Goal: Find specific page/section: Find specific page/section

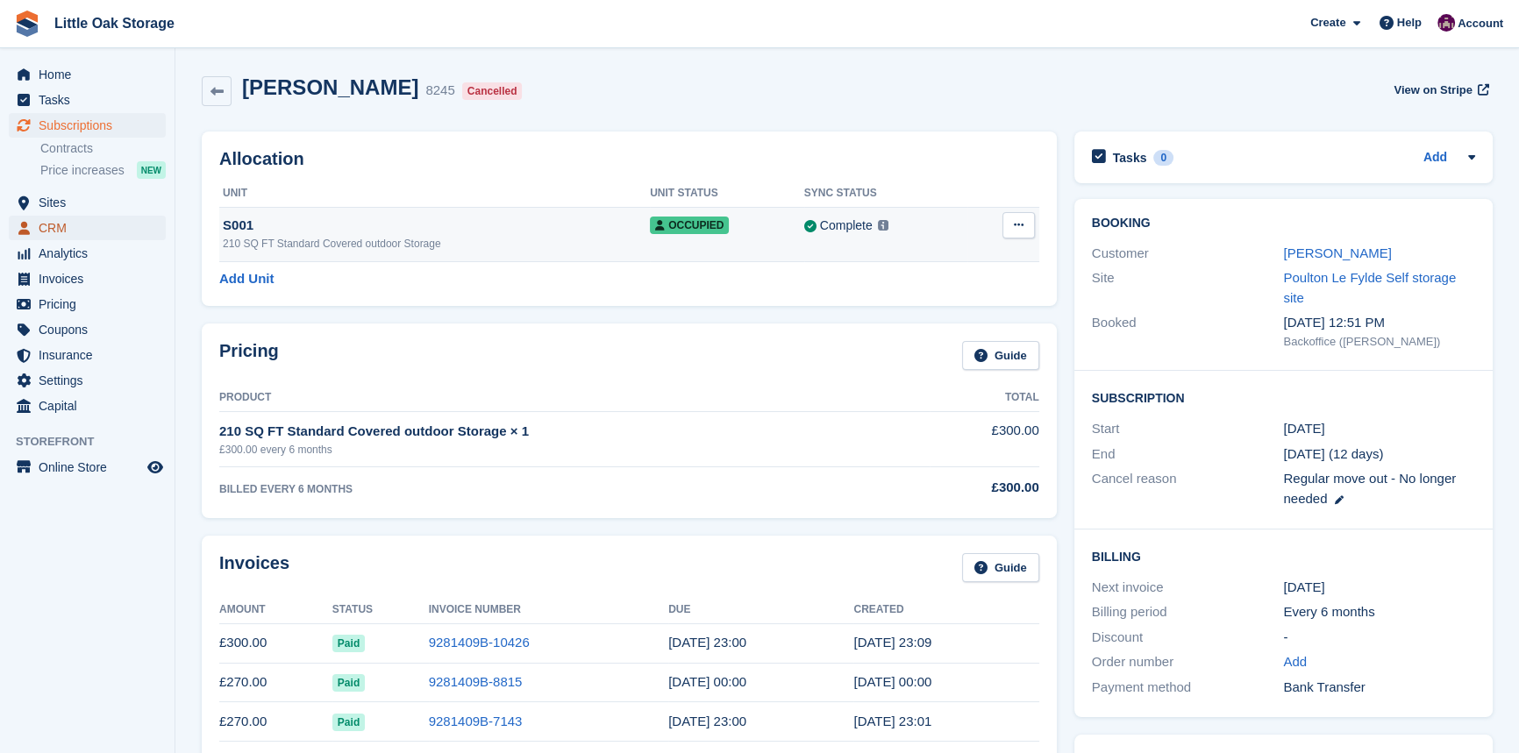
drag, startPoint x: 0, startPoint y: 0, endPoint x: 415, endPoint y: 238, distance: 478.4
click at [74, 231] on span "CRM" at bounding box center [91, 228] width 105 height 25
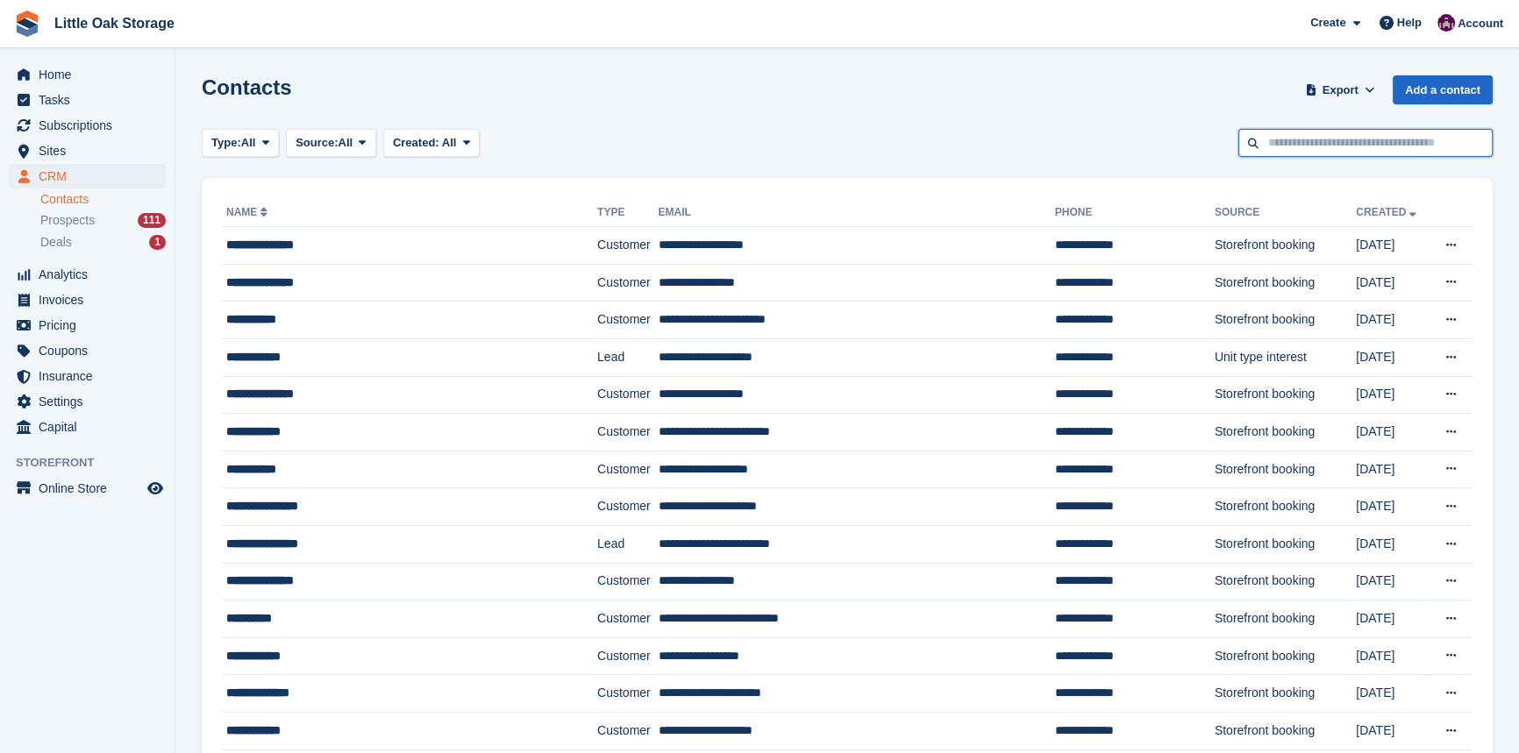
click at [1375, 131] on input "text" at bounding box center [1365, 143] width 254 height 29
type input "*******"
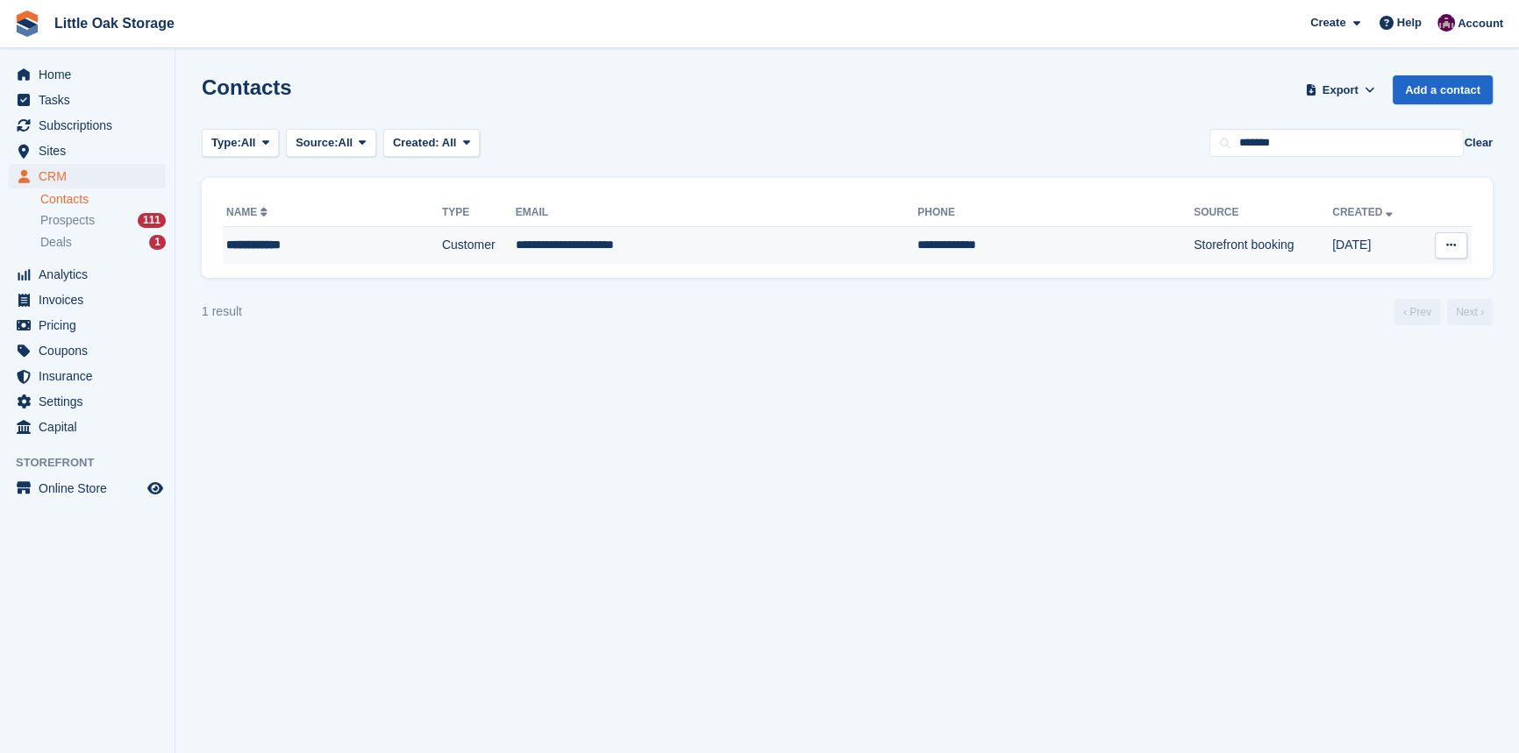
click at [442, 254] on td "Customer" at bounding box center [479, 245] width 74 height 37
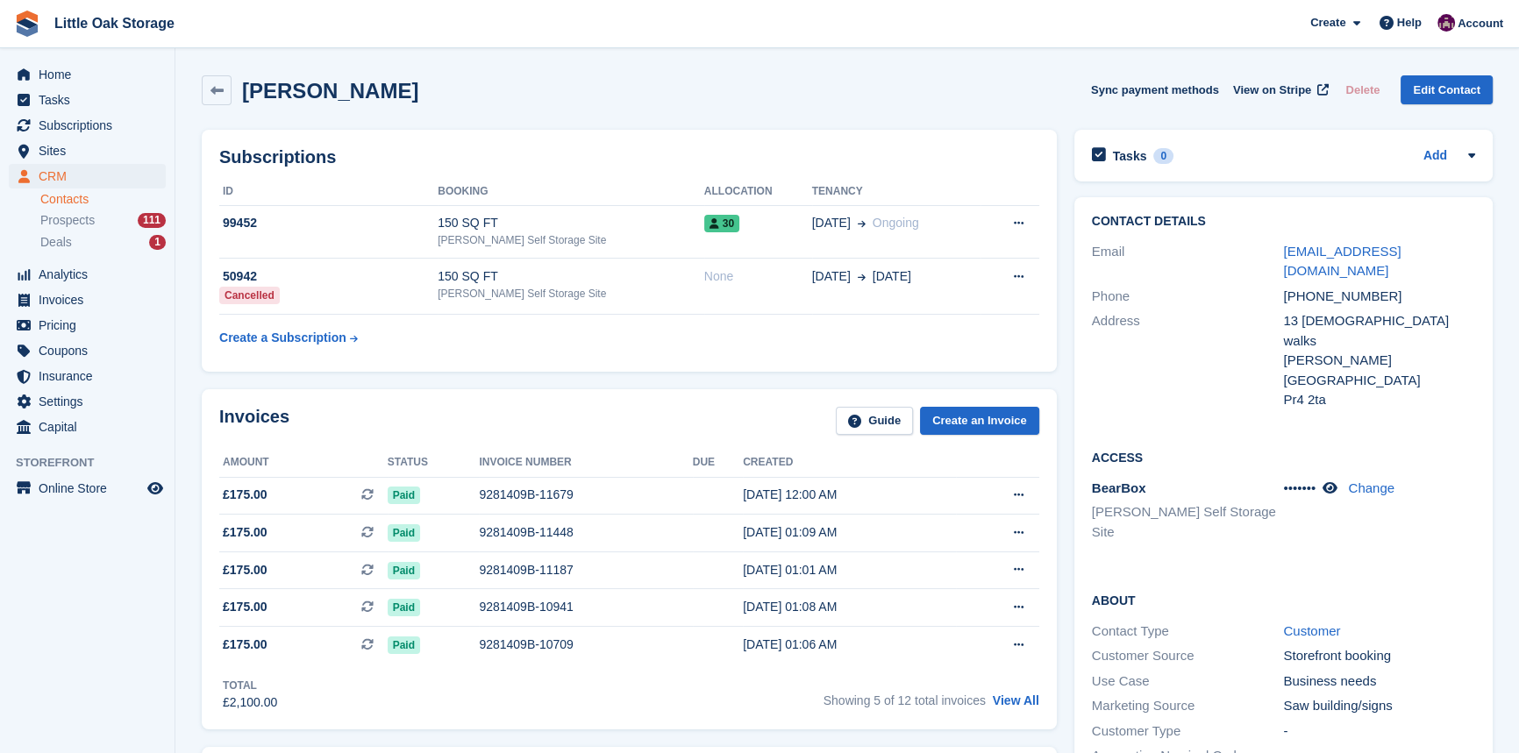
click at [756, 423] on div "Invoices Guide Create an Invoice" at bounding box center [629, 426] width 820 height 39
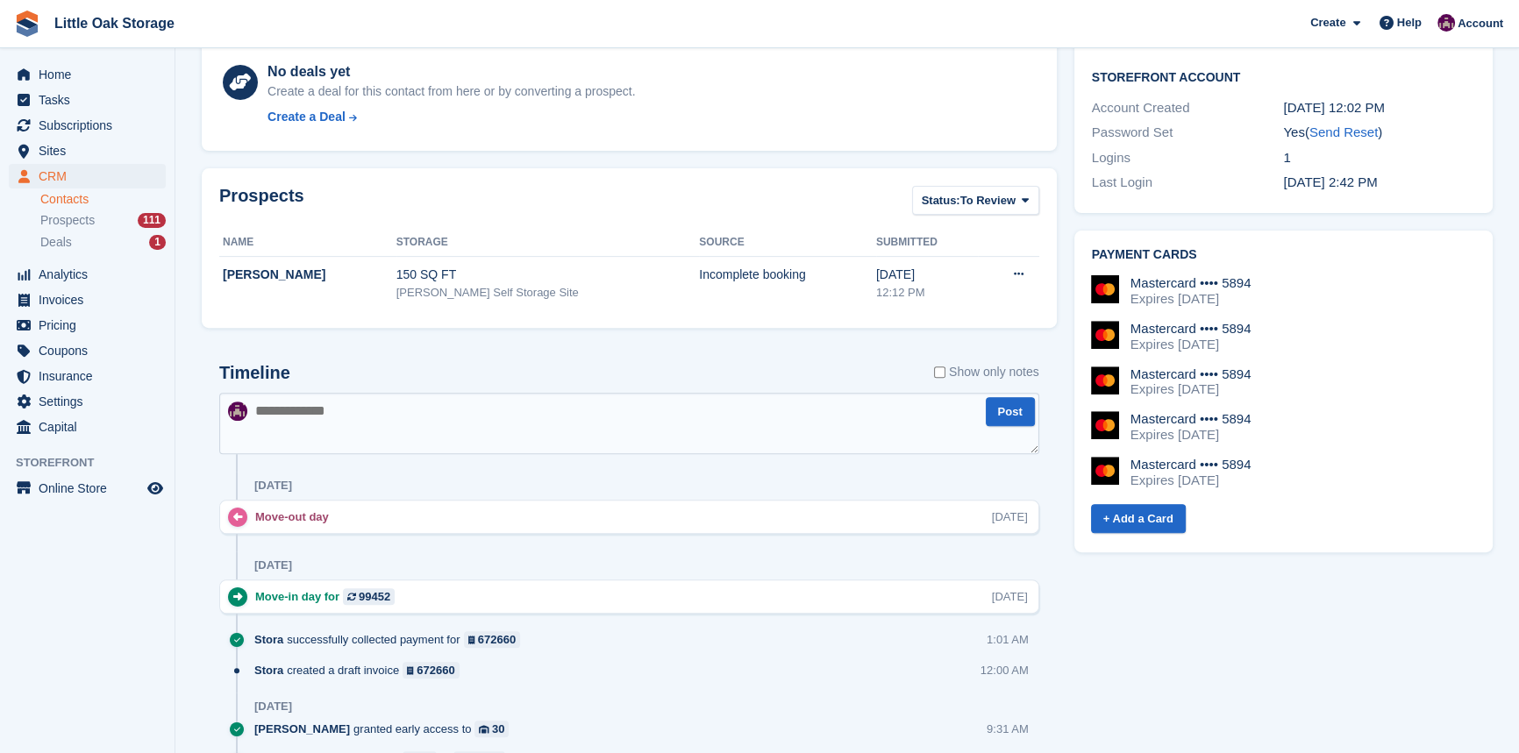
scroll to position [558, 0]
